Goal: Task Accomplishment & Management: Manage account settings

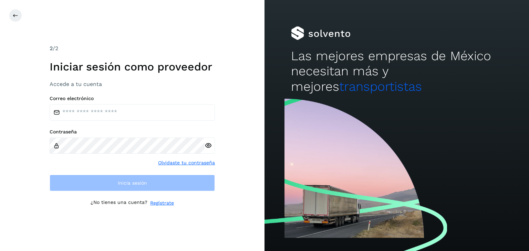
click at [101, 114] on input "email" at bounding box center [132, 112] width 165 height 17
type input "**********"
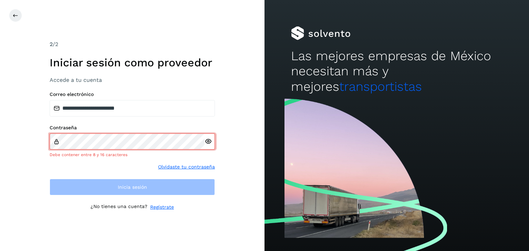
click at [210, 146] on div at bounding box center [209, 142] width 10 height 17
click at [208, 140] on icon at bounding box center [207, 141] width 7 height 7
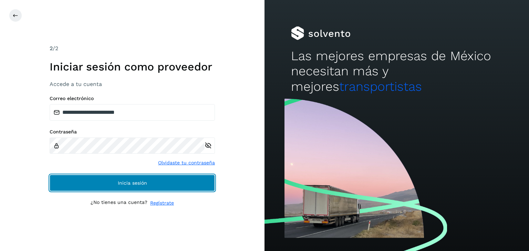
click at [142, 183] on span "Inicia sesión" at bounding box center [132, 183] width 29 height 5
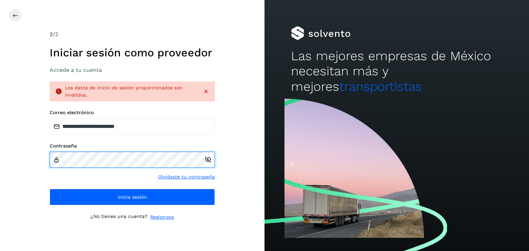
click at [54, 163] on div "Contraseña" at bounding box center [132, 155] width 165 height 25
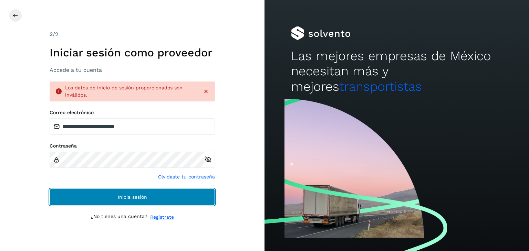
click at [151, 196] on button "Inicia sesión" at bounding box center [132, 197] width 165 height 17
